Goal: Understand process/instructions

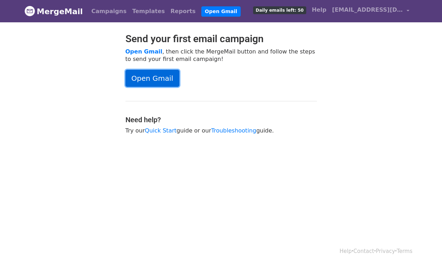
click at [158, 79] on link "Open Gmail" at bounding box center [152, 78] width 54 height 17
click at [151, 75] on link "Open Gmail" at bounding box center [152, 78] width 54 height 17
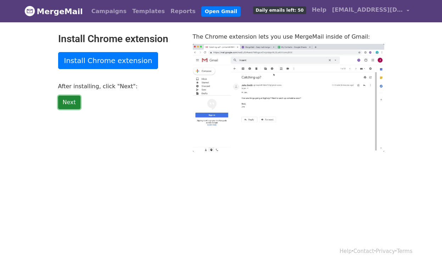
click at [70, 98] on link "Next" at bounding box center [69, 102] width 22 height 13
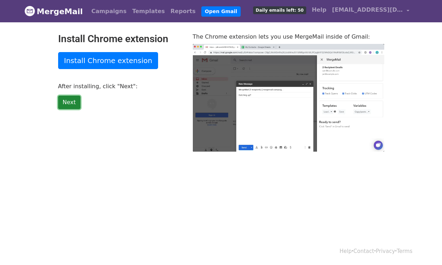
type input "33.34"
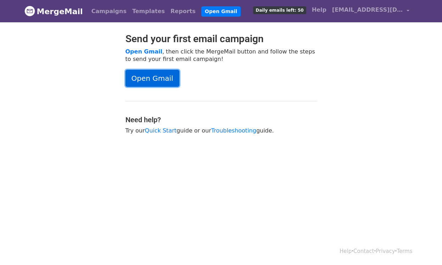
click at [154, 80] on link "Open Gmail" at bounding box center [152, 78] width 54 height 17
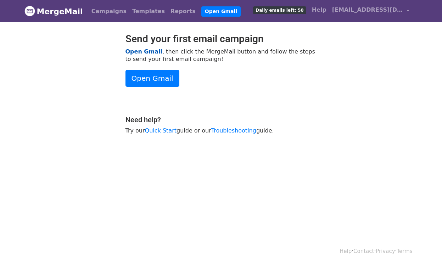
click at [149, 51] on link "Open Gmail" at bounding box center [143, 51] width 37 height 7
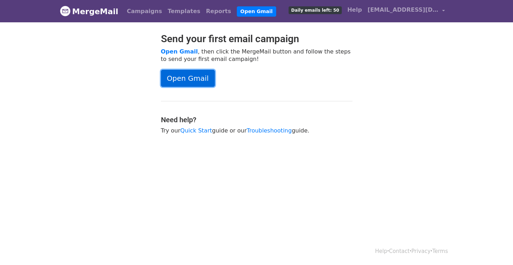
click at [198, 74] on link "Open Gmail" at bounding box center [188, 78] width 54 height 17
click at [271, 131] on link "Troubleshooting" at bounding box center [269, 130] width 45 height 7
click at [276, 130] on link "Troubleshooting" at bounding box center [269, 130] width 45 height 7
click at [184, 78] on link "Open Gmail" at bounding box center [188, 78] width 54 height 17
click at [191, 79] on link "Open Gmail" at bounding box center [188, 78] width 54 height 17
